Goal: Task Accomplishment & Management: Use online tool/utility

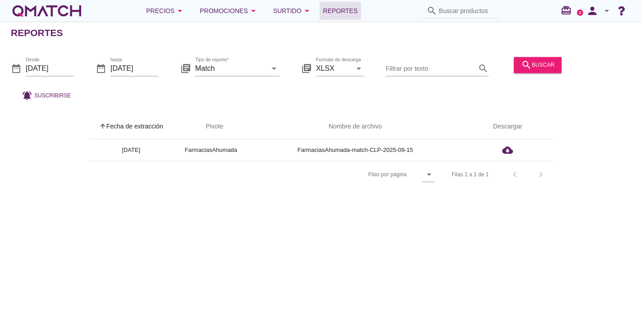
click at [38, 36] on h2 "Reportes" at bounding box center [37, 33] width 52 height 14
click at [49, 8] on div "white-qmatch-logo" at bounding box center [47, 11] width 72 height 18
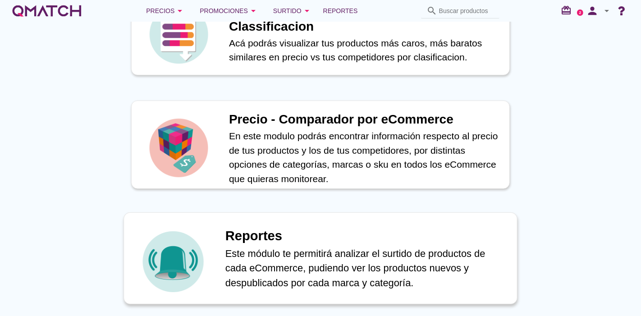
scroll to position [376, 0]
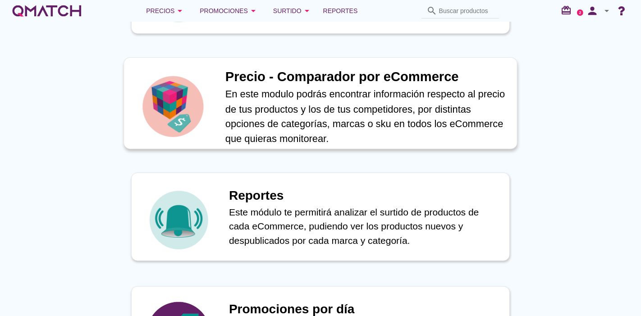
click at [234, 99] on p "En este modulo podrás encontrar información respecto al precio de tus productos…" at bounding box center [366, 116] width 282 height 59
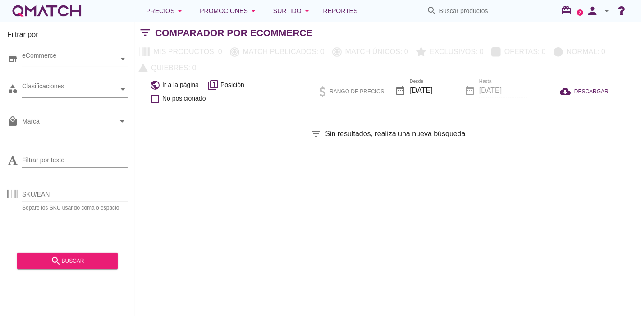
click at [61, 194] on input "SKU/EAN" at bounding box center [74, 194] width 105 height 14
paste input "93470"
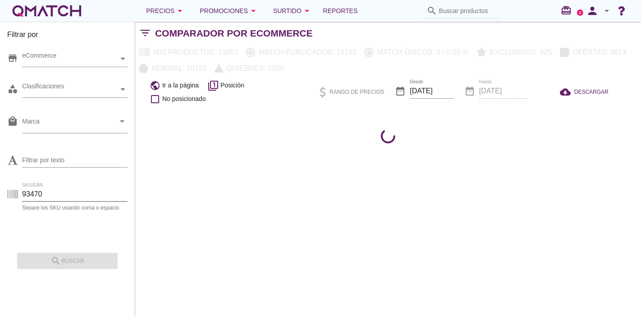
type input "93470"
click at [66, 257] on div "search buscar" at bounding box center [67, 258] width 101 height 23
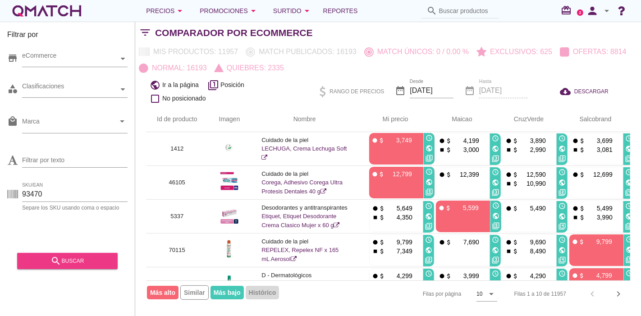
click at [66, 257] on div "search buscar" at bounding box center [67, 261] width 86 height 11
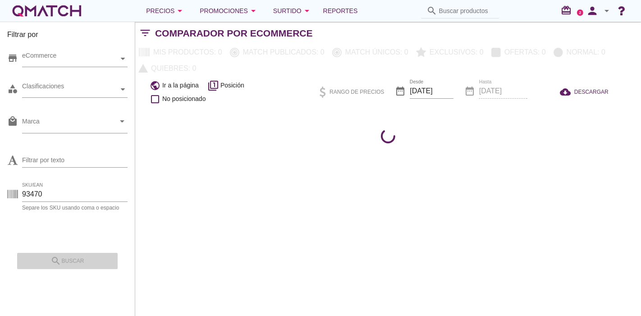
click at [66, 257] on div "search buscar" at bounding box center [67, 258] width 101 height 23
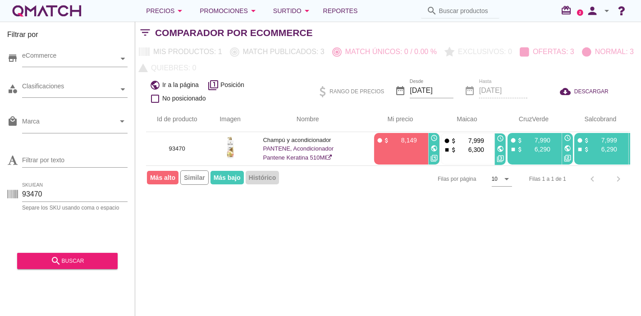
scroll to position [0, 9]
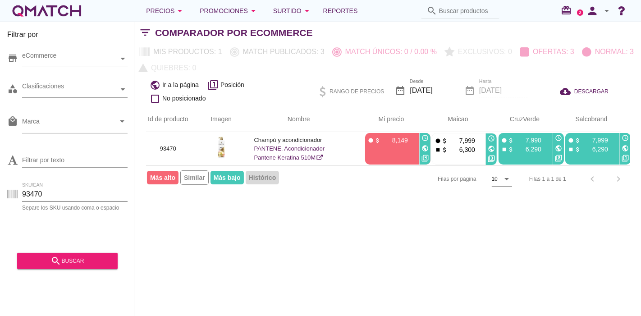
drag, startPoint x: 60, startPoint y: 193, endPoint x: 0, endPoint y: 198, distance: 60.6
click at [0, 198] on div "Filtrar por store eCommerce category Clasificaciones local_mall Marca arrow_dro…" at bounding box center [67, 169] width 135 height 294
paste input "text"
paste input "93499"
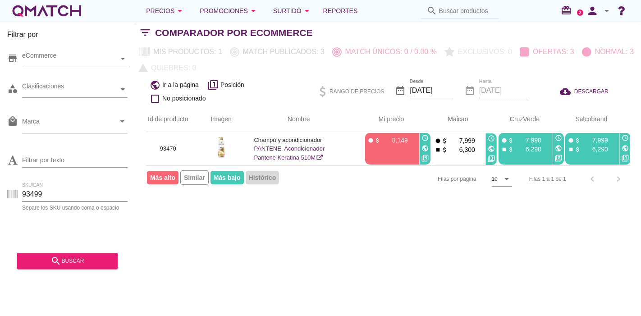
type input "93499"
click at [48, 275] on div "Filtrar por store eCommerce category Clasificaciones local_mall Marca arrow_dro…" at bounding box center [67, 169] width 135 height 294
click at [50, 262] on div "search buscar" at bounding box center [67, 261] width 86 height 11
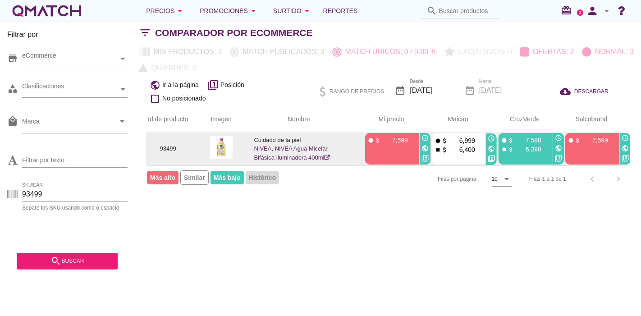
click at [626, 148] on icon "public" at bounding box center [625, 148] width 7 height 7
click at [625, 145] on icon "public" at bounding box center [625, 148] width 7 height 7
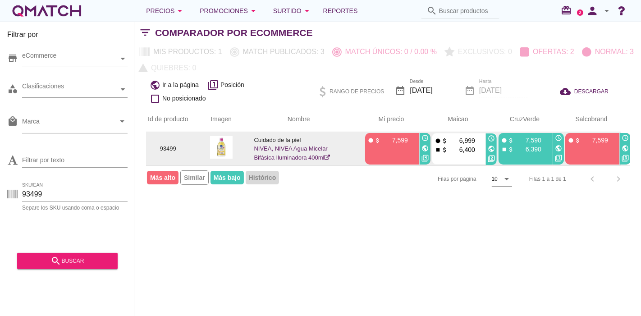
click at [625, 145] on icon "public" at bounding box center [625, 148] width 7 height 7
click at [558, 145] on icon "public" at bounding box center [558, 148] width 7 height 7
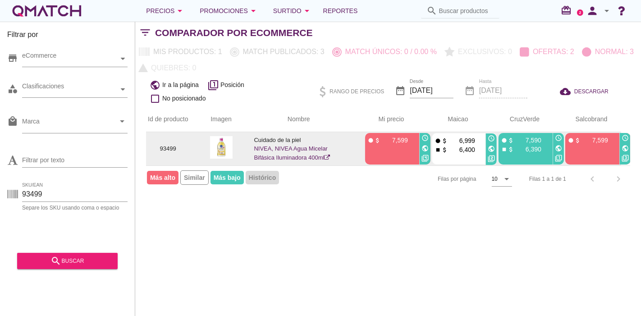
click at [628, 147] on icon "public" at bounding box center [625, 148] width 7 height 7
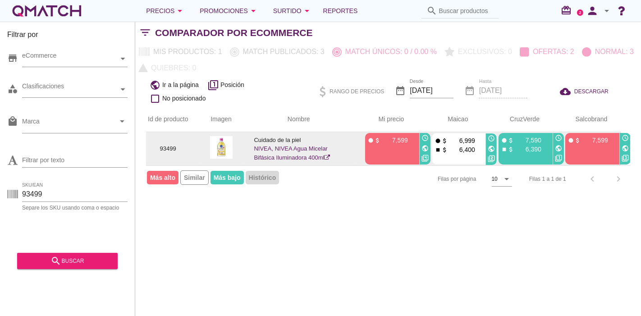
click at [623, 147] on icon "public" at bounding box center [625, 148] width 7 height 7
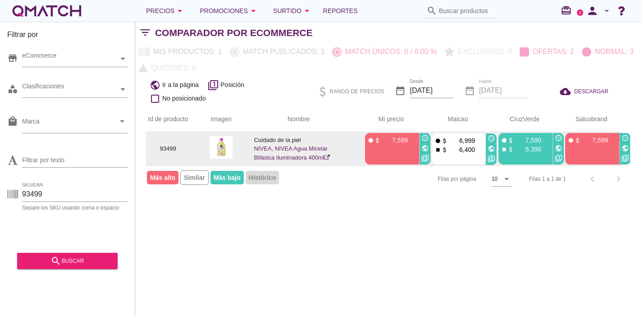
click at [225, 146] on img at bounding box center [221, 147] width 23 height 23
